Goal: Task Accomplishment & Management: Manage account settings

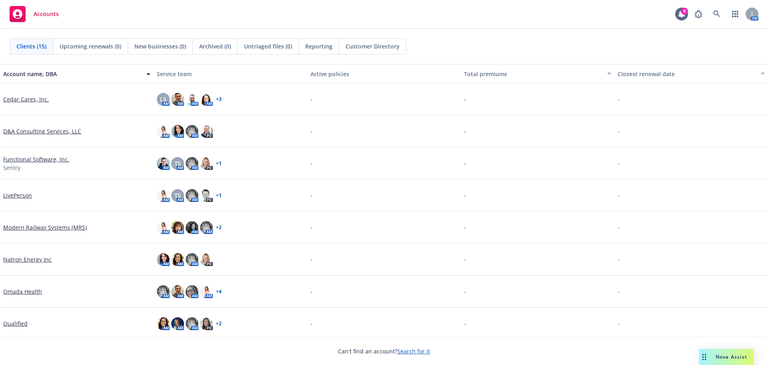
click at [411, 349] on link "Search for it" at bounding box center [413, 351] width 33 height 8
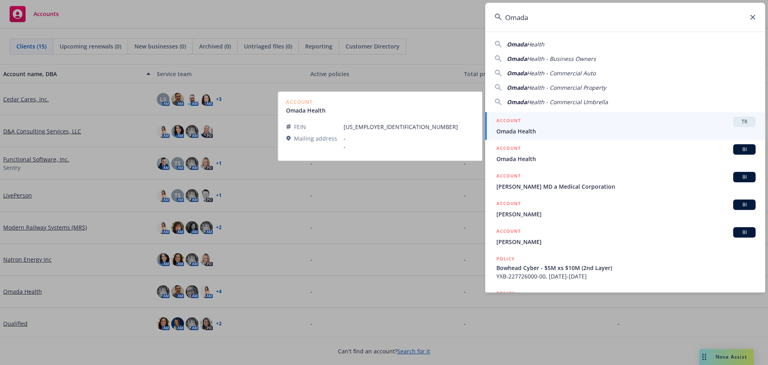
type input "Omada"
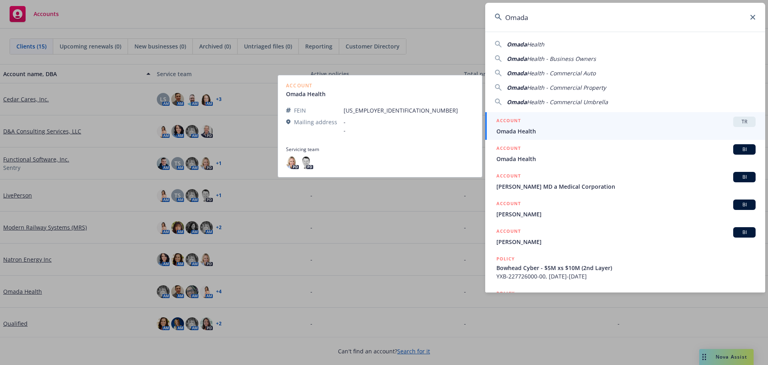
click at [509, 132] on span "Omada Health" at bounding box center [626, 131] width 259 height 8
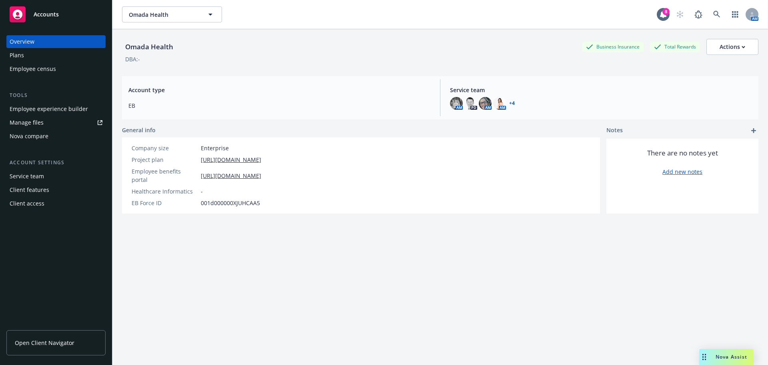
click at [27, 120] on div "Manage files" at bounding box center [27, 122] width 34 height 13
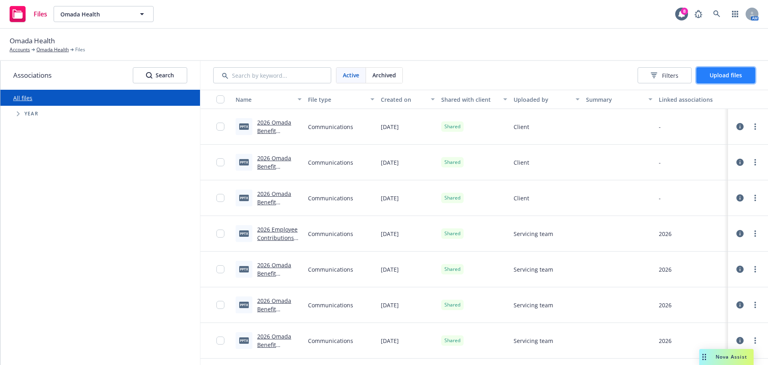
click at [716, 77] on span "Upload files" at bounding box center [726, 75] width 32 height 8
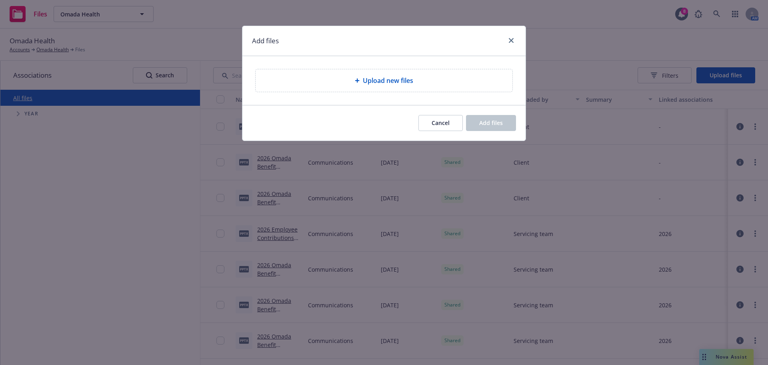
click at [389, 77] on span "Upload new files" at bounding box center [388, 81] width 50 height 10
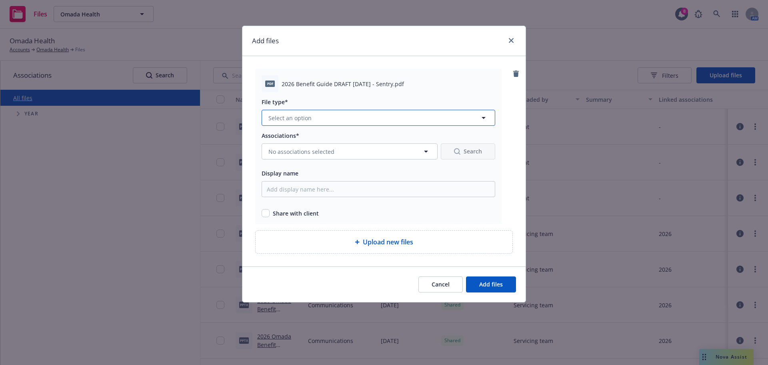
click at [311, 120] on button "Select an option" at bounding box center [379, 118] width 234 height 16
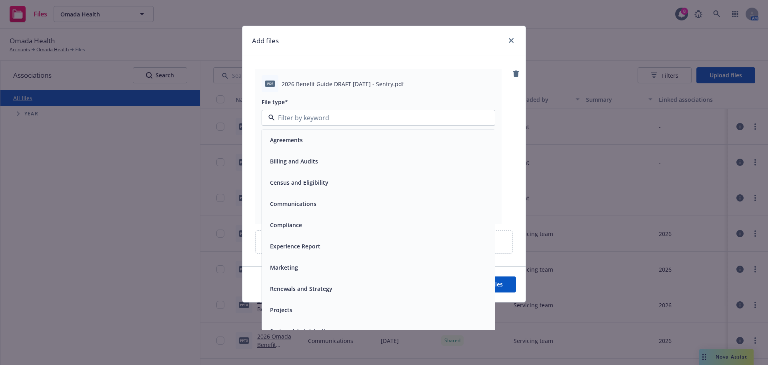
click at [284, 199] on div "Communications" at bounding box center [292, 204] width 51 height 12
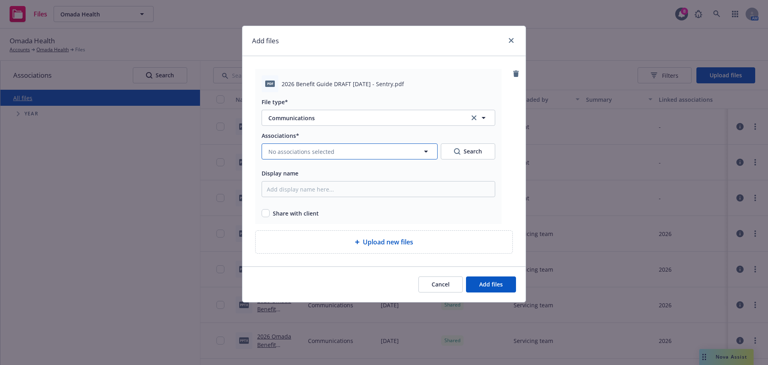
click at [281, 144] on button "No associations selected" at bounding box center [350, 151] width 176 height 16
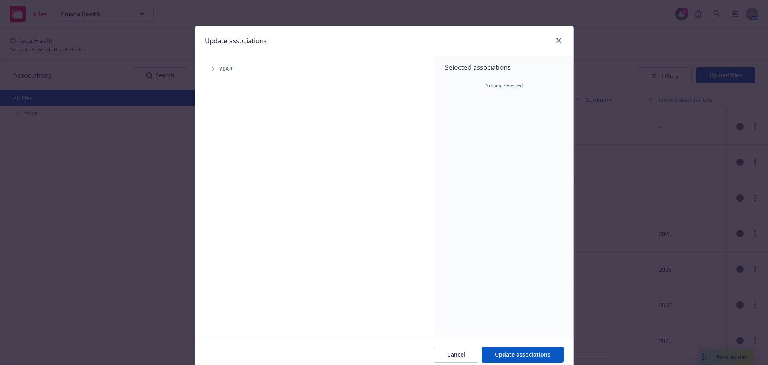
click at [212, 68] on icon "Tree Example" at bounding box center [213, 68] width 3 height 5
click at [232, 196] on input "Tree Example" at bounding box center [233, 197] width 8 height 8
checkbox input "true"
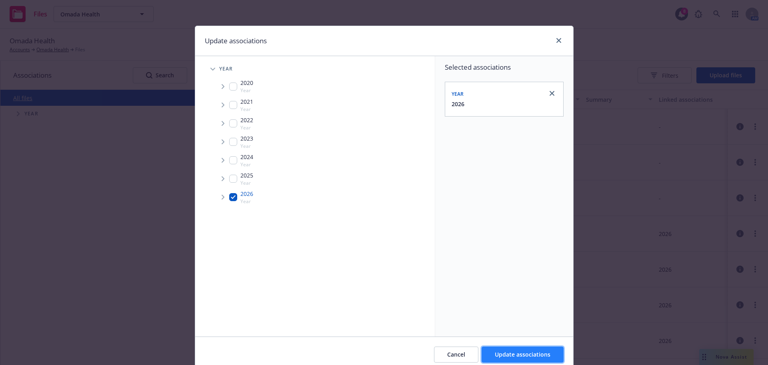
click at [490, 356] on button "Update associations" at bounding box center [523, 354] width 82 height 16
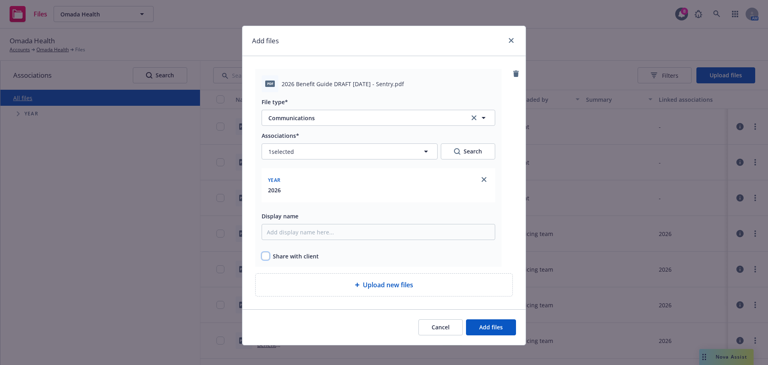
click at [263, 257] on input "checkbox" at bounding box center [266, 256] width 8 height 8
checkbox input "true"
click at [485, 327] on span "Add files" at bounding box center [491, 327] width 24 height 8
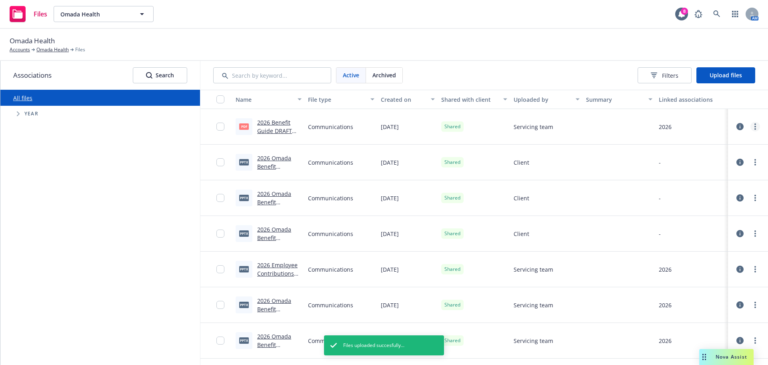
click at [755, 125] on icon "more" at bounding box center [756, 126] width 2 height 6
click at [750, 131] on div at bounding box center [748, 126] width 24 height 16
click at [755, 126] on circle "more" at bounding box center [756, 127] width 2 height 2
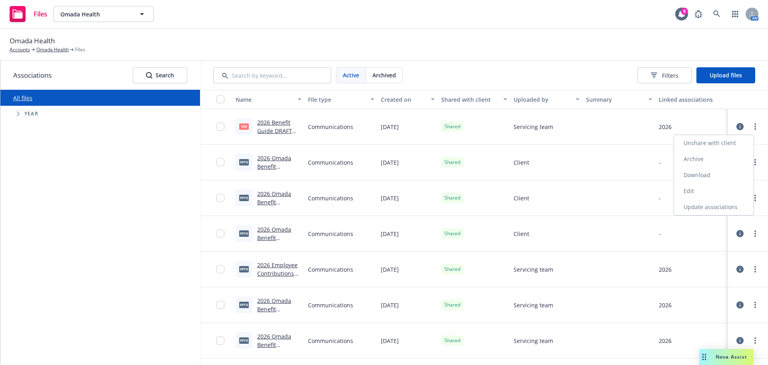
click at [701, 160] on link "Archive" at bounding box center [714, 159] width 80 height 16
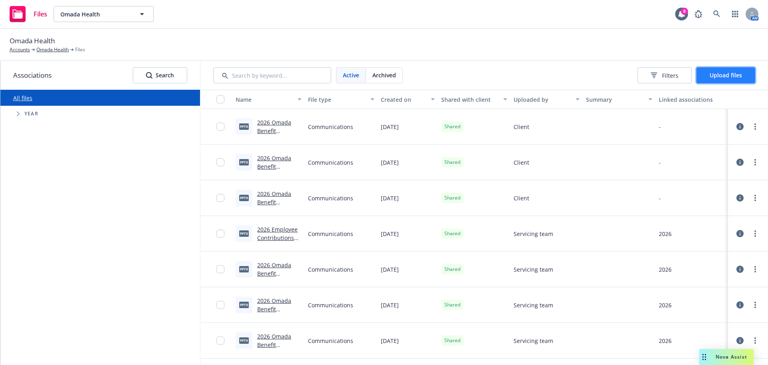
click at [713, 75] on span "Upload files" at bounding box center [726, 75] width 32 height 8
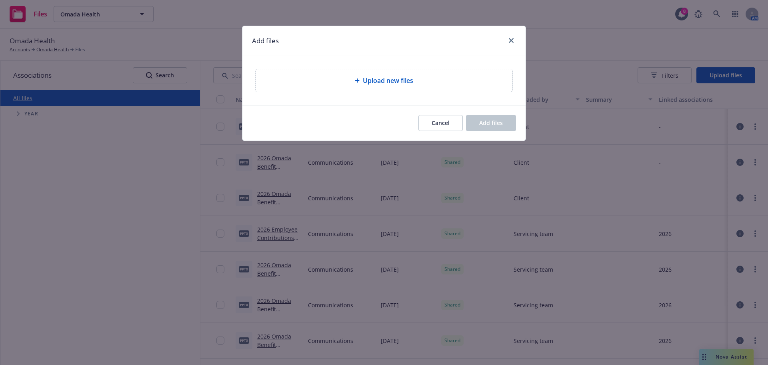
click at [324, 84] on div "Upload new files" at bounding box center [384, 81] width 244 height 10
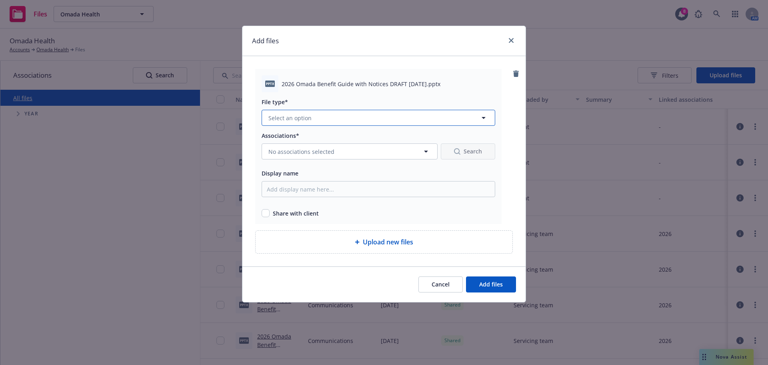
click at [305, 121] on span "Select an option" at bounding box center [290, 118] width 43 height 8
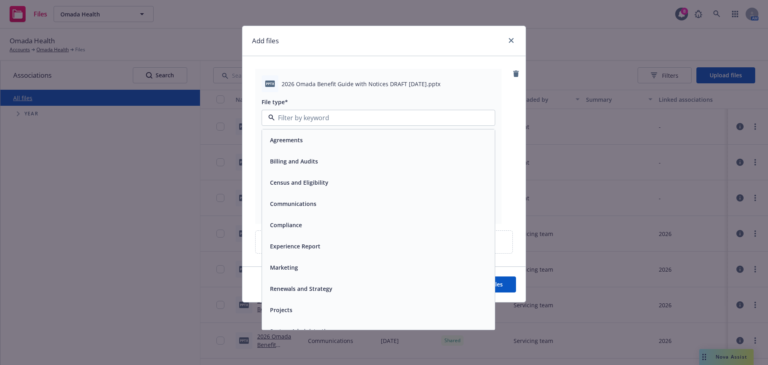
click at [283, 202] on span "Communications" at bounding box center [293, 203] width 46 height 8
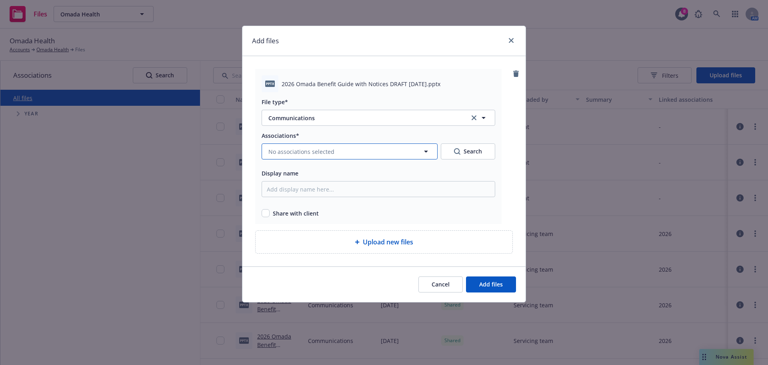
click at [292, 148] on span "No associations selected" at bounding box center [302, 151] width 66 height 8
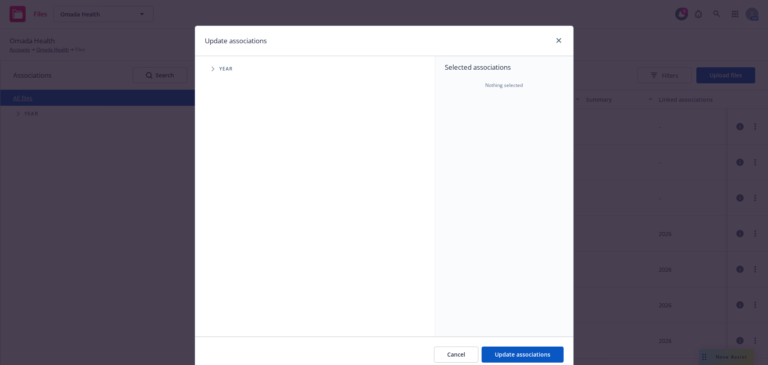
click at [212, 67] on icon "Tree Example" at bounding box center [213, 68] width 3 height 5
click at [230, 198] on input "Tree Example" at bounding box center [233, 197] width 8 height 8
checkbox input "true"
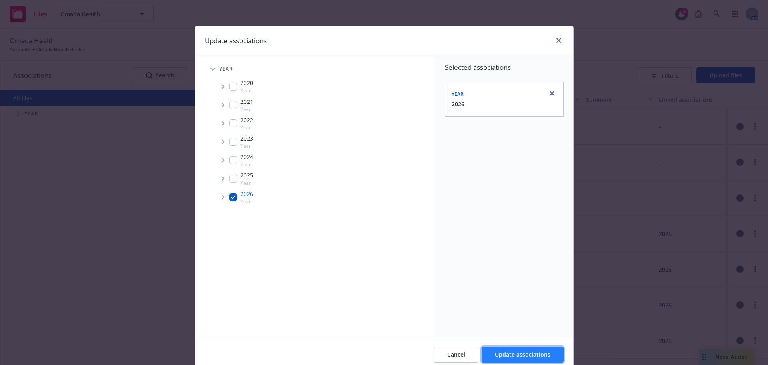
click at [499, 354] on span "Update associations" at bounding box center [523, 354] width 56 height 8
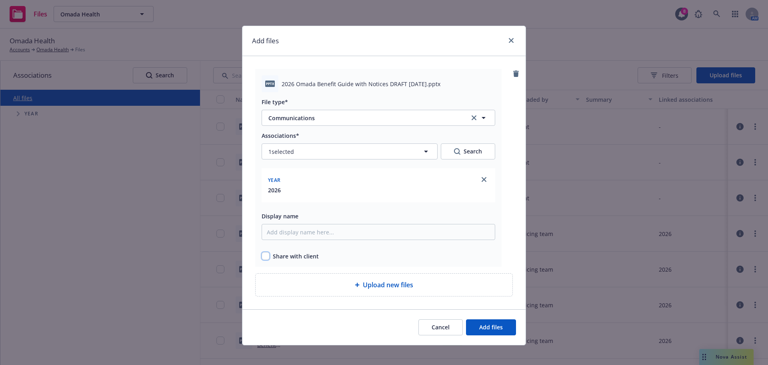
click at [264, 256] on input "checkbox" at bounding box center [266, 256] width 8 height 8
checkbox input "true"
click at [492, 327] on span "Add files" at bounding box center [491, 327] width 24 height 8
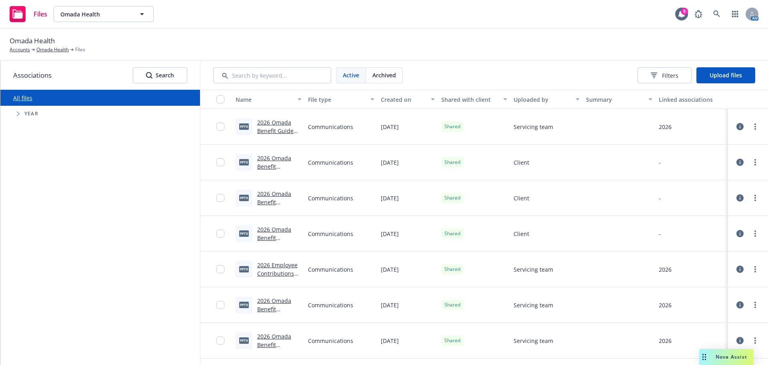
click at [269, 267] on link "2026 Employee Contributions Rate Sheet FINAL10.14.25 - Omada Health.pptx" at bounding box center [277, 286] width 41 height 50
click at [273, 231] on link "2026 Omada Benefit Summary Regular Part Time EEs FINAL 10.14.25_Reviewed.pptx" at bounding box center [278, 254] width 42 height 58
click at [267, 195] on link "2026 Omada Benefit Summary Temp EEs 25 FINAL 10.14.25_Reviewed.pptx" at bounding box center [278, 215] width 42 height 50
click at [269, 160] on link "2026 Omada Benefit Summary Regular EEs 25 FINAL 10.14.25_Reviewed.pptx" at bounding box center [278, 183] width 42 height 58
